Goal: Task Accomplishment & Management: Manage account settings

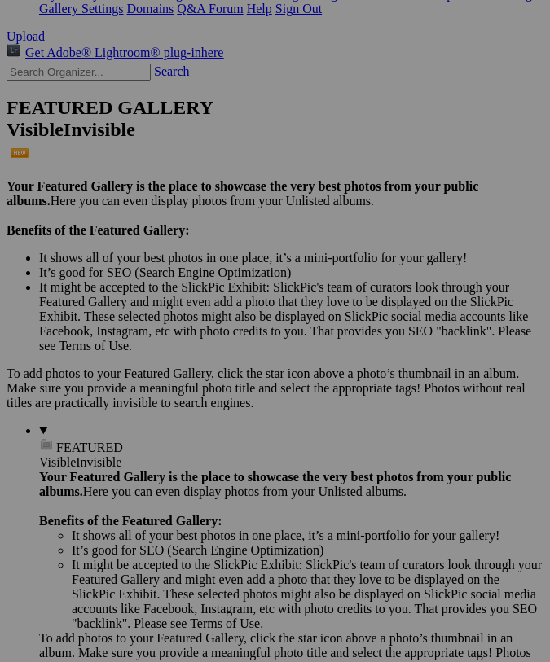
scroll to position [353, 0]
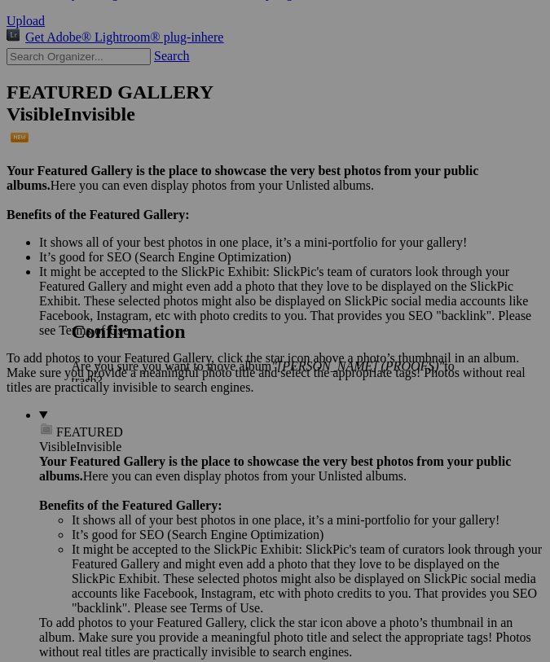
click at [126, 401] on link "Yes" at bounding box center [116, 408] width 19 height 14
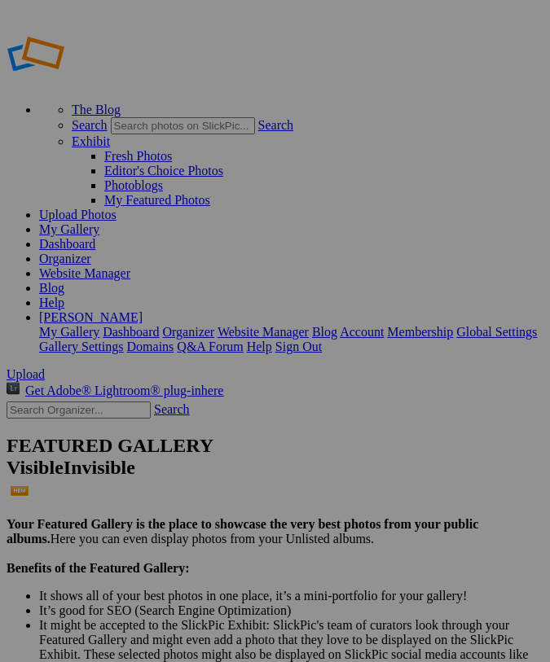
scroll to position [0, 0]
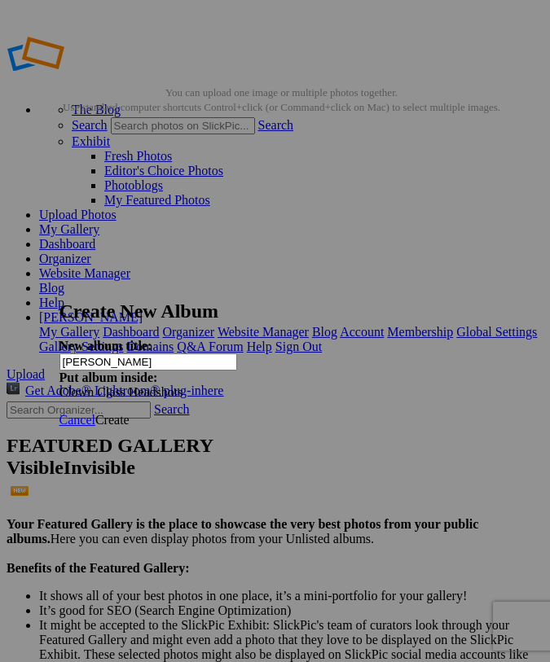
type input "[PERSON_NAME]"
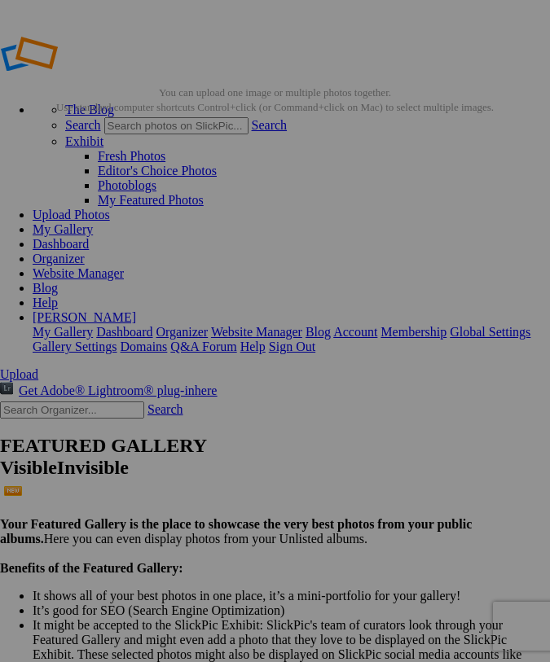
scroll to position [0, 233]
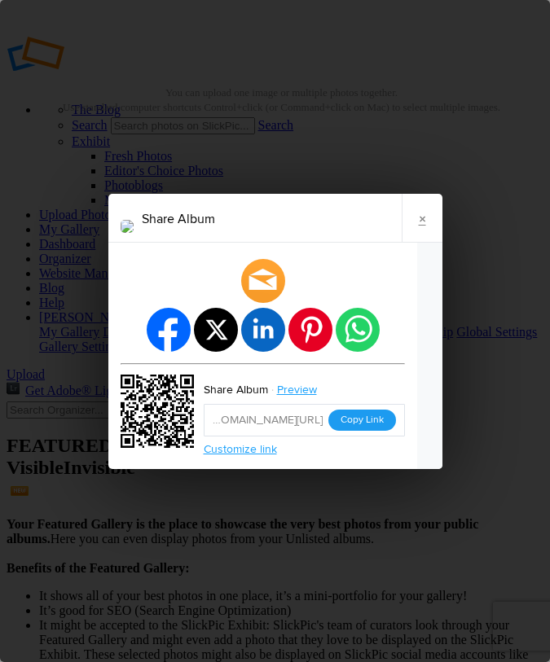
click at [358, 422] on button "Copy Link" at bounding box center [362, 420] width 68 height 21
